Goal: Task Accomplishment & Management: Manage account settings

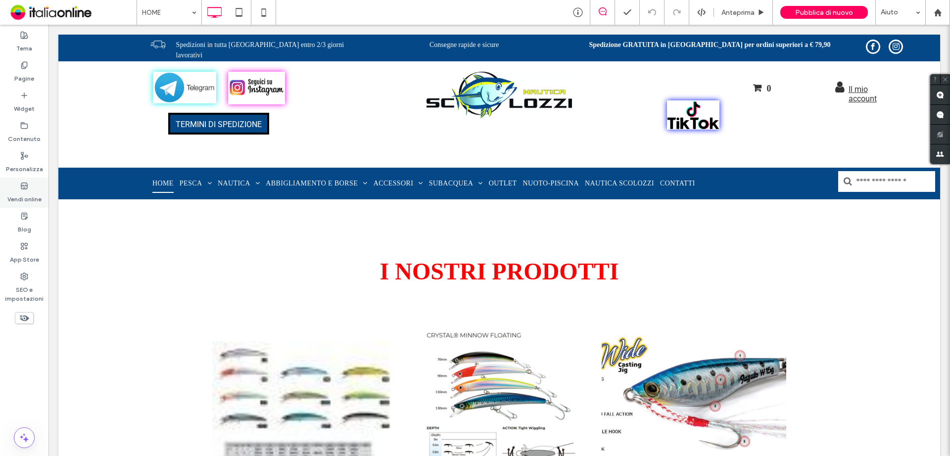
click at [10, 188] on div "Vendi online" at bounding box center [24, 193] width 48 height 30
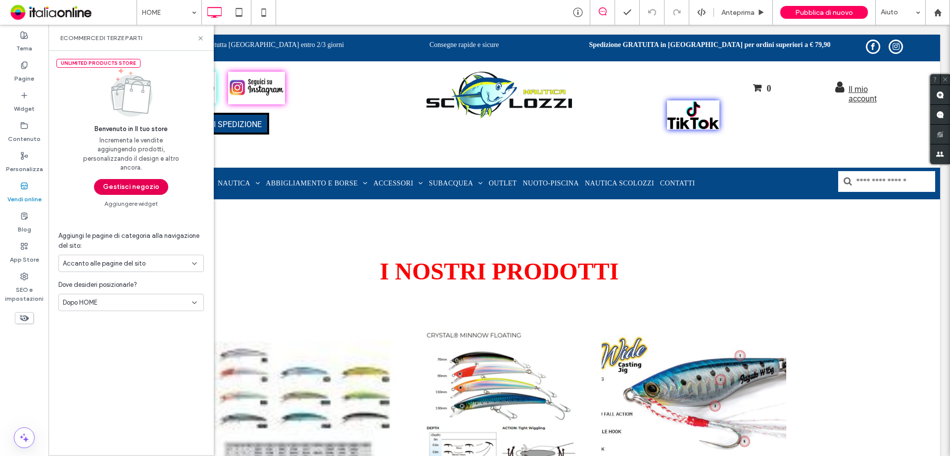
click at [103, 186] on button "Gestisci negozio" at bounding box center [131, 187] width 74 height 16
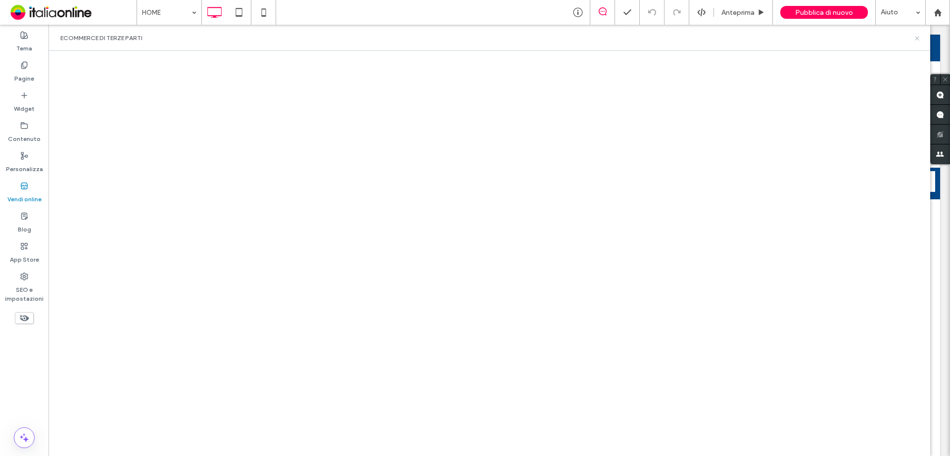
click at [919, 36] on use at bounding box center [917, 38] width 4 height 4
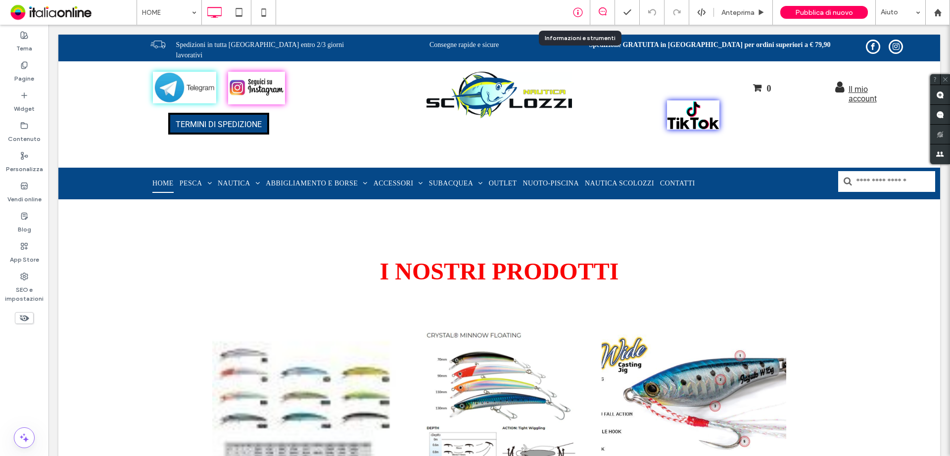
click at [574, 12] on icon at bounding box center [578, 12] width 10 height 10
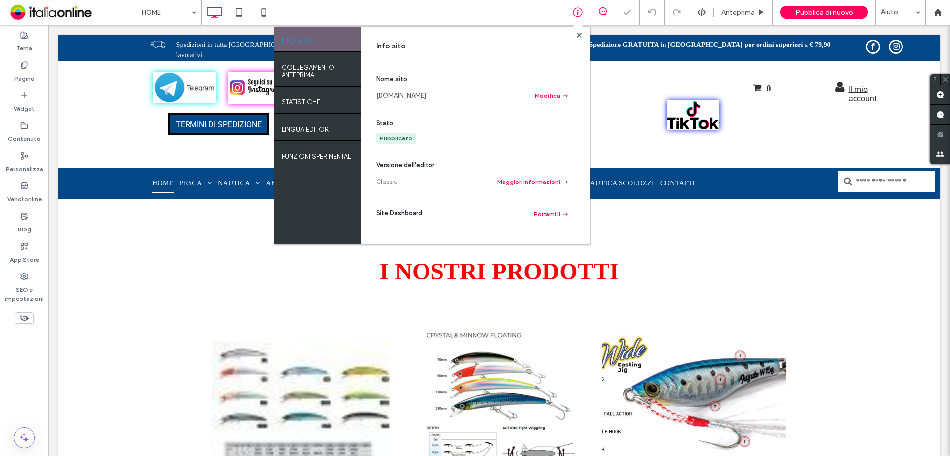
click at [419, 94] on link "[DOMAIN_NAME]" at bounding box center [401, 96] width 50 height 10
click at [824, 12] on span "Pubblica di nuovo" at bounding box center [824, 12] width 58 height 8
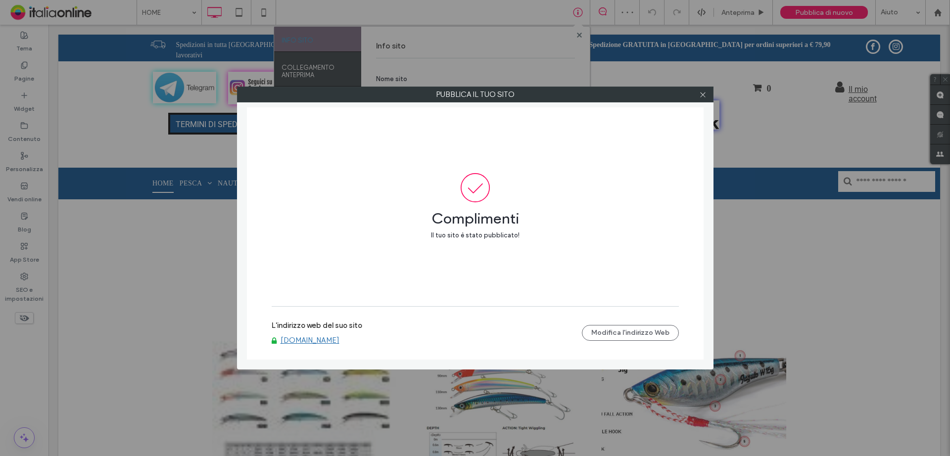
click at [316, 342] on link "[DOMAIN_NAME]" at bounding box center [310, 340] width 59 height 9
click at [706, 94] on icon at bounding box center [702, 94] width 7 height 7
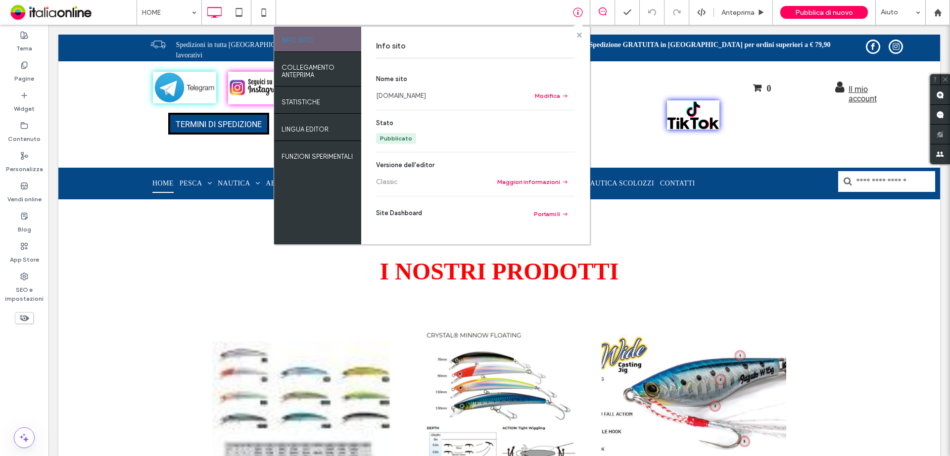
click at [580, 33] on icon at bounding box center [579, 35] width 5 height 5
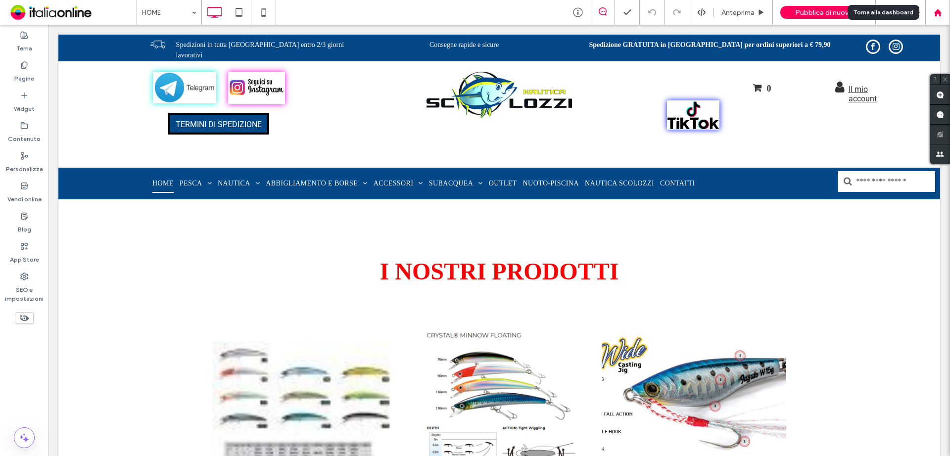
click at [946, 11] on div at bounding box center [938, 12] width 24 height 8
